Goal: Find specific page/section: Find specific page/section

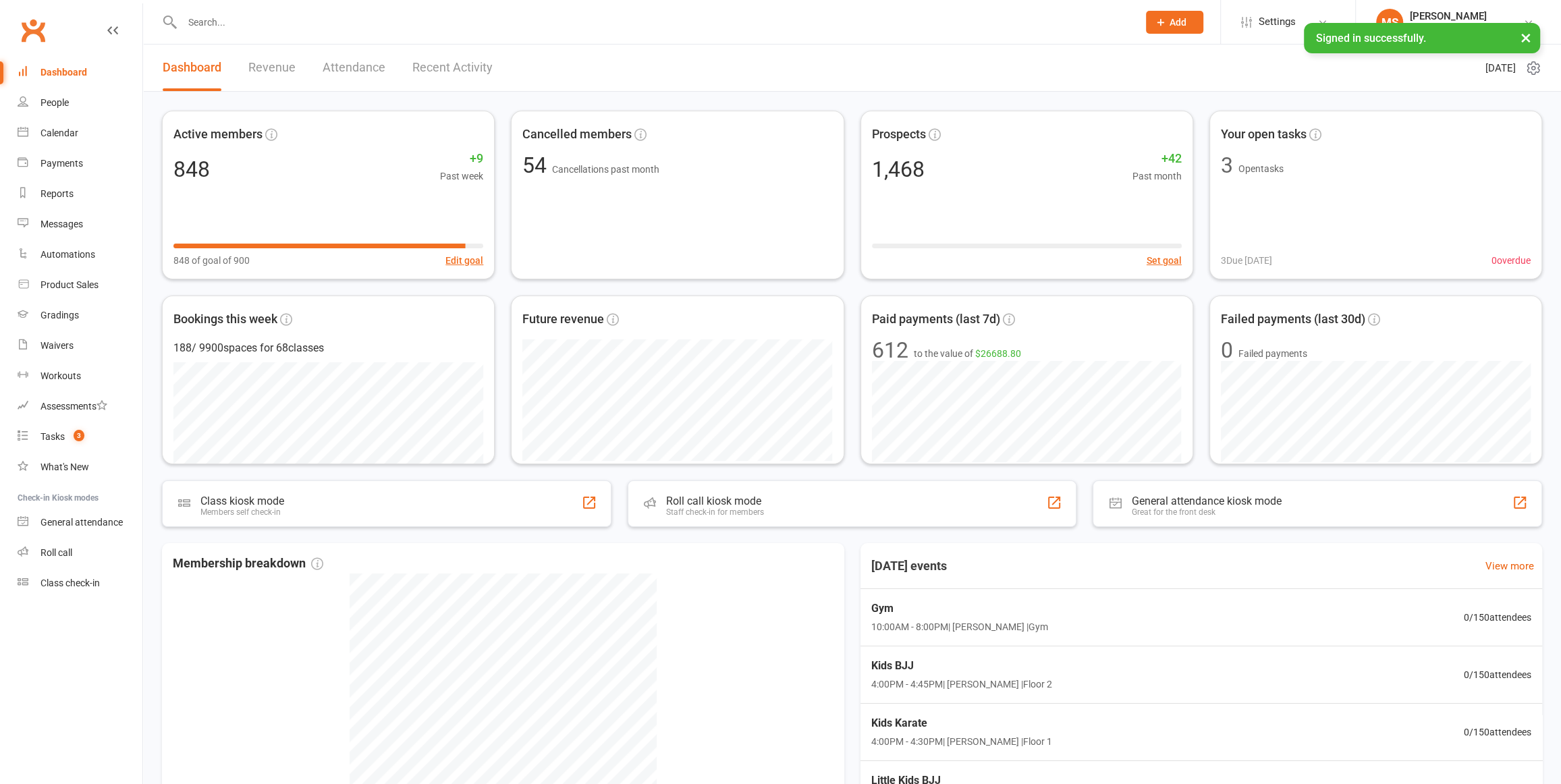
click at [322, 20] on input "text" at bounding box center [654, 22] width 950 height 19
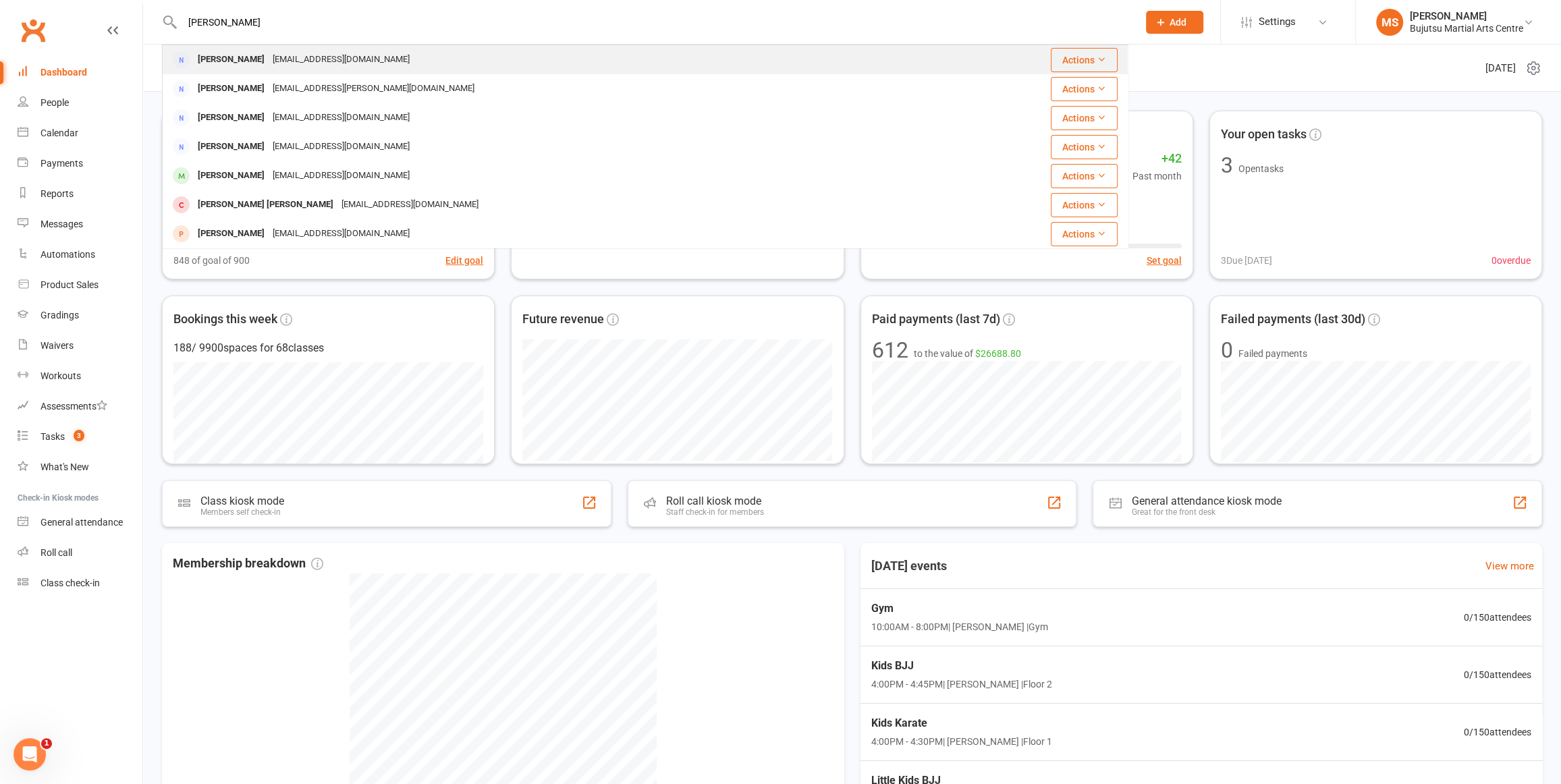
type input "[PERSON_NAME]"
click at [276, 61] on div "[EMAIL_ADDRESS][DOMAIN_NAME]" at bounding box center [341, 60] width 145 height 20
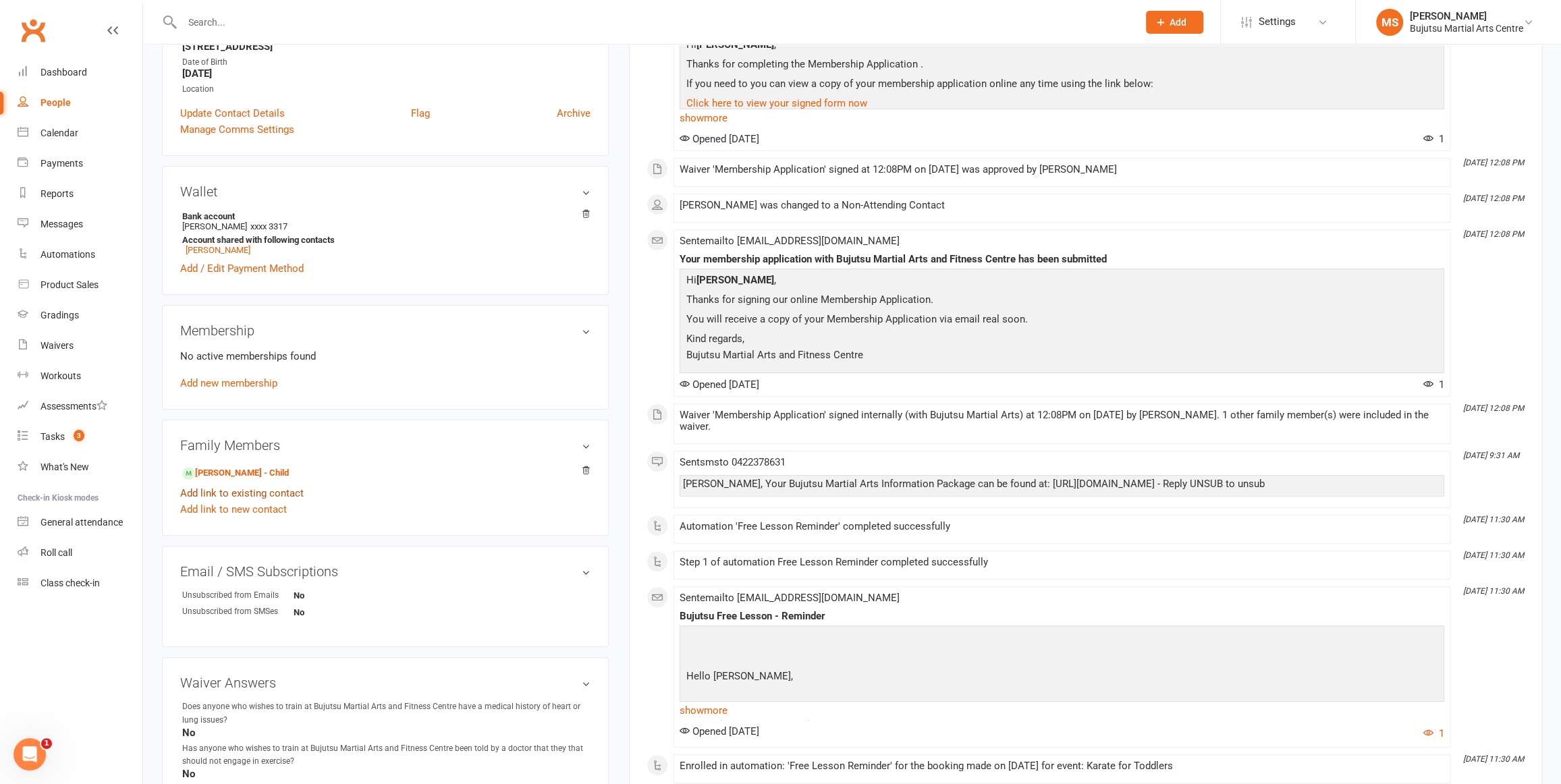
scroll to position [300, 0]
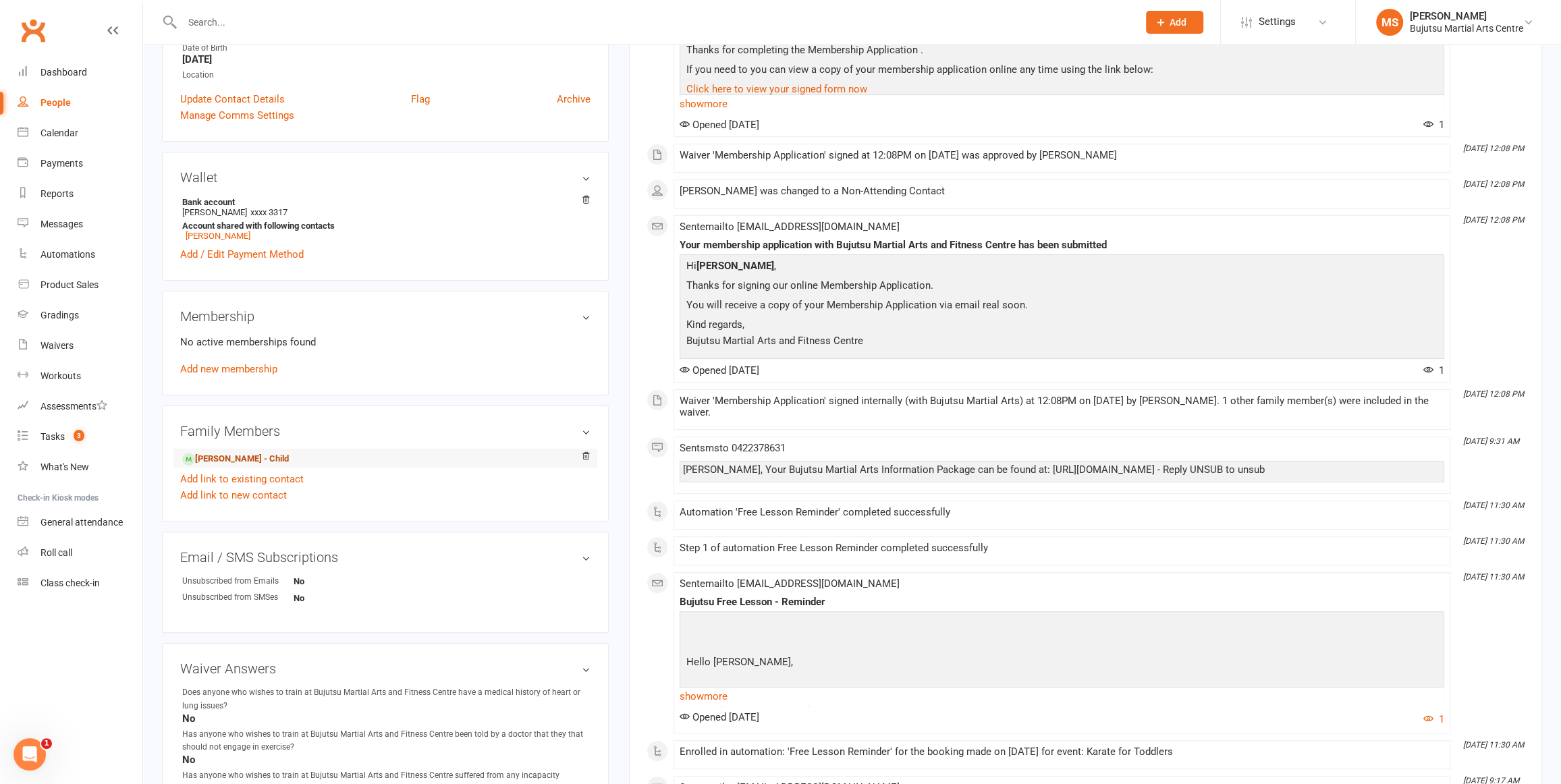
click at [209, 458] on link "[PERSON_NAME] - Child" at bounding box center [235, 459] width 106 height 14
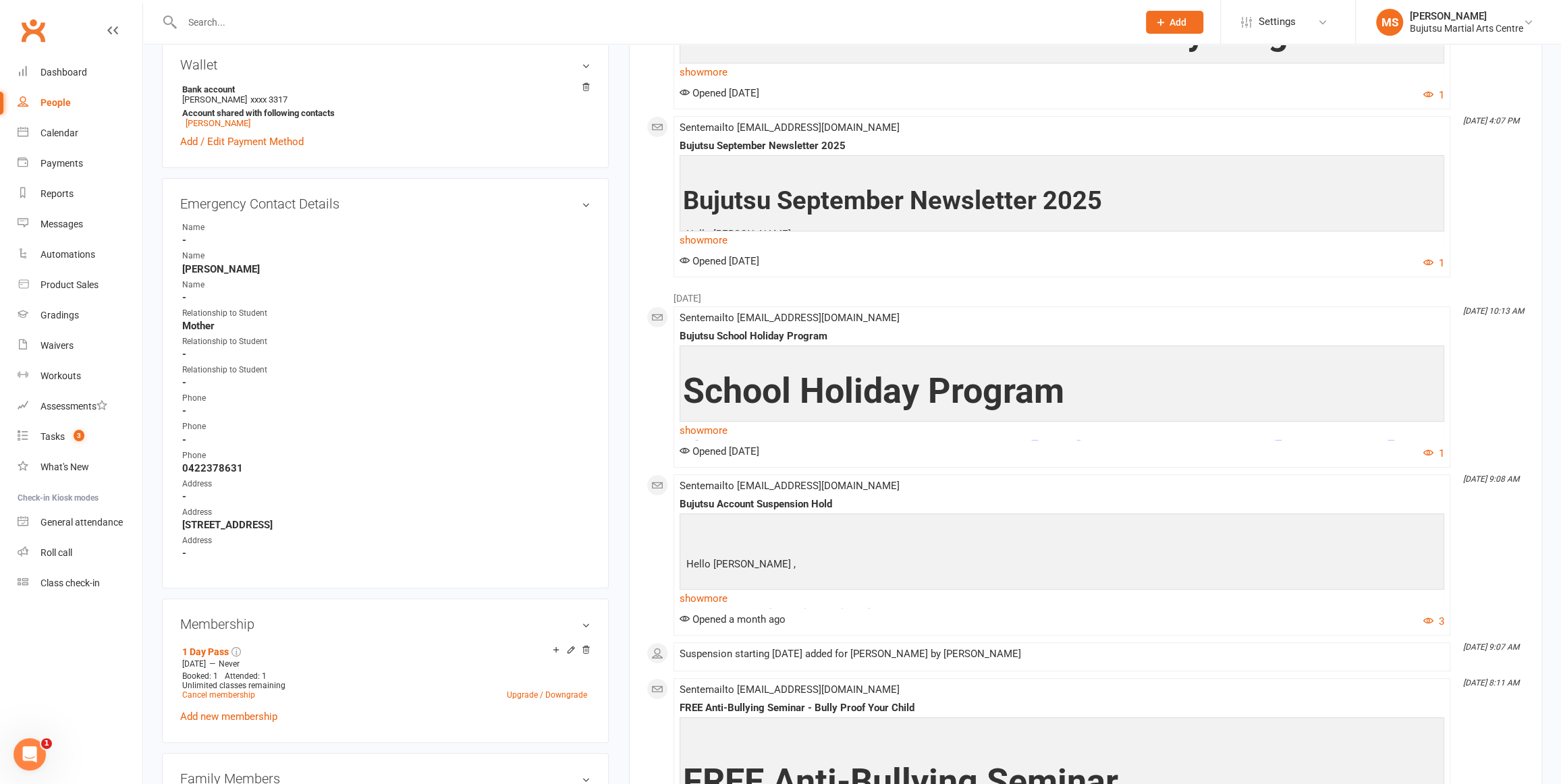
scroll to position [418, 0]
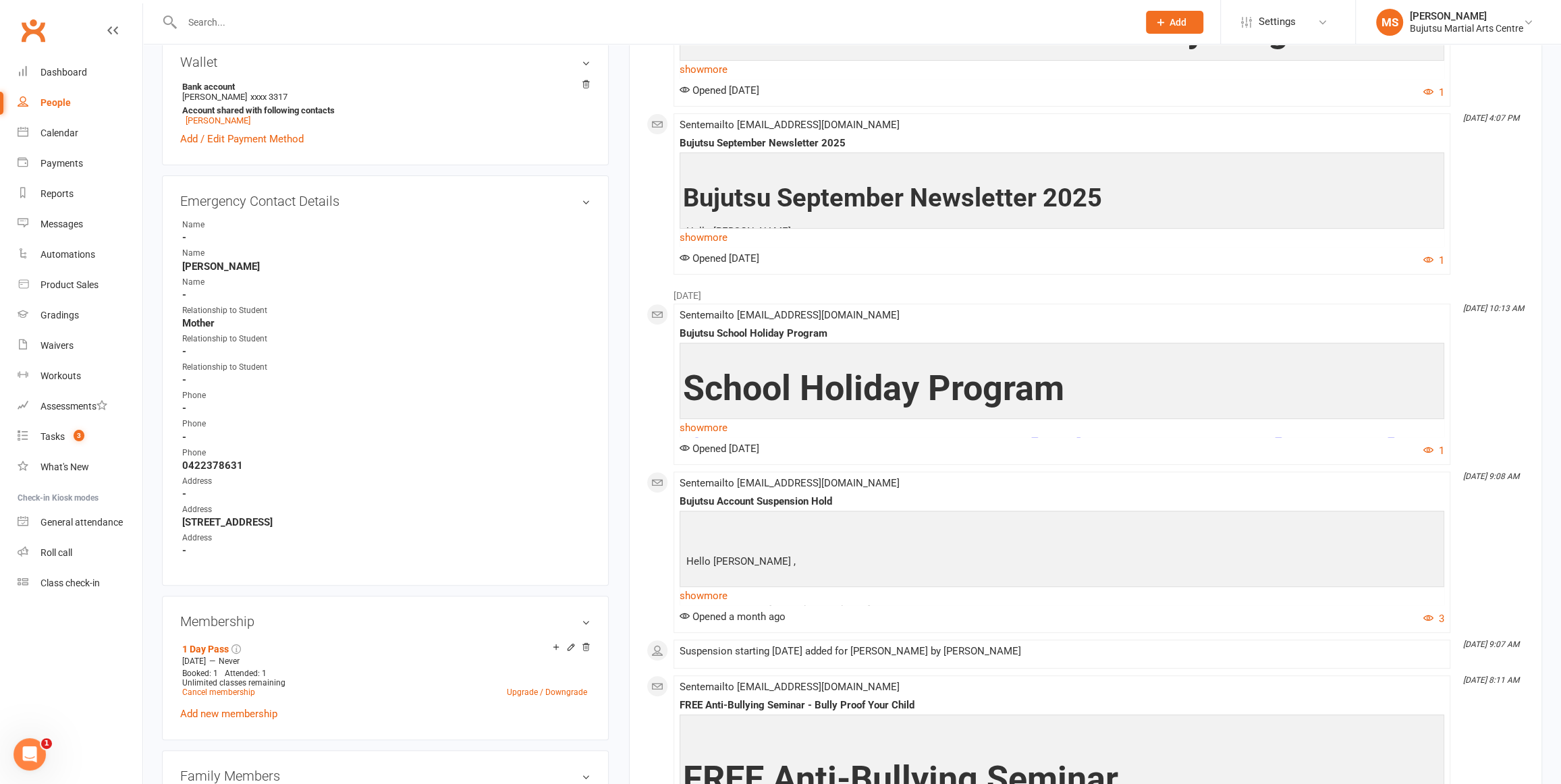
click at [697, 592] on link "show more" at bounding box center [1062, 596] width 765 height 19
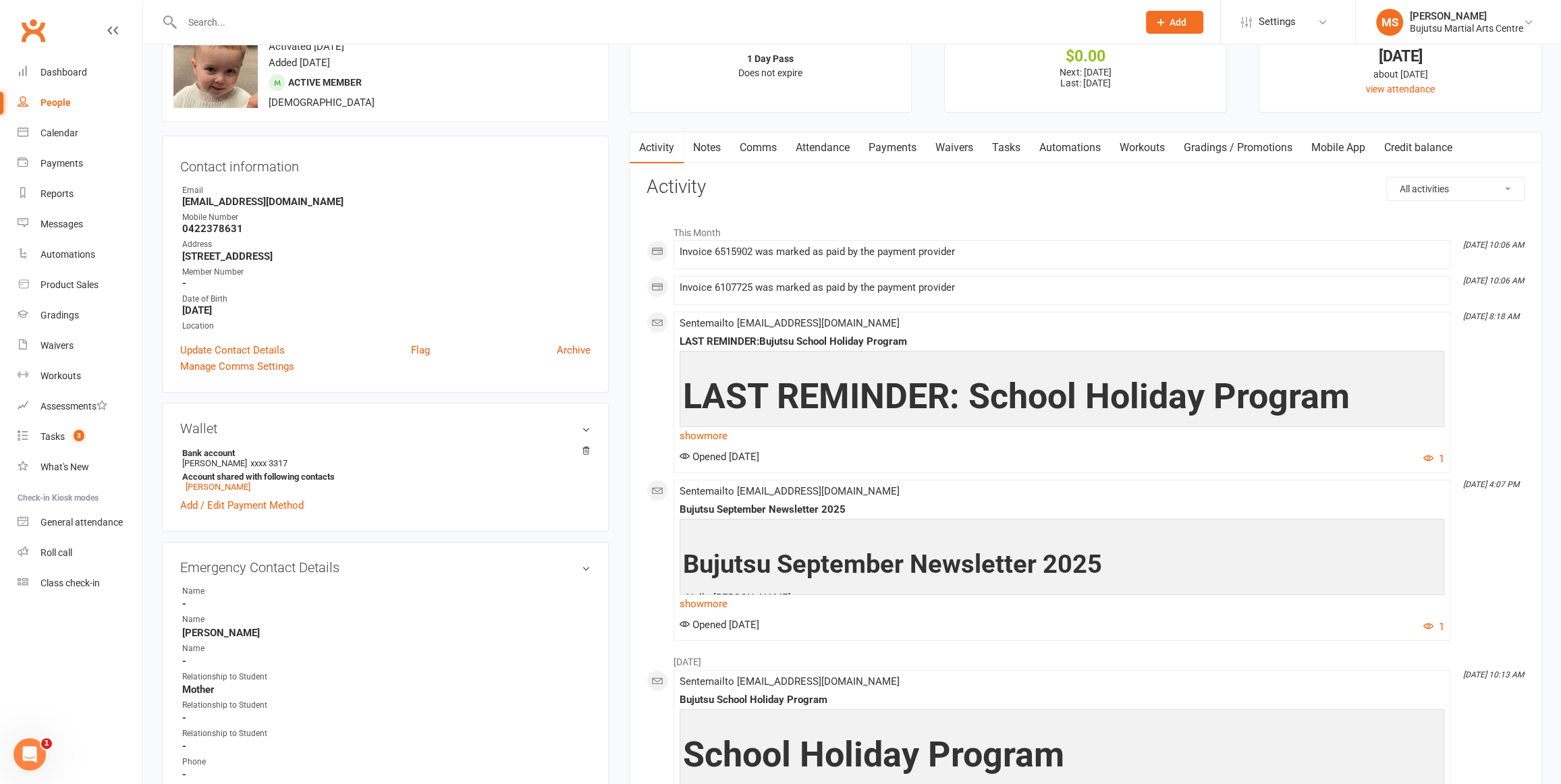
scroll to position [0, 0]
